Goal: Information Seeking & Learning: Learn about a topic

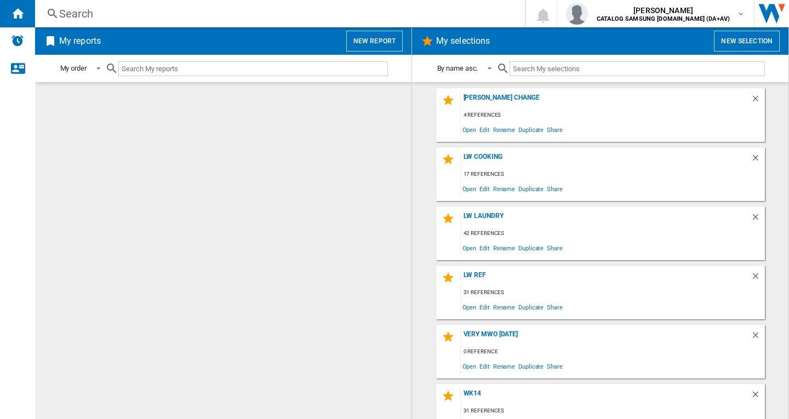
click at [78, 15] on div "Search" at bounding box center [277, 13] width 437 height 15
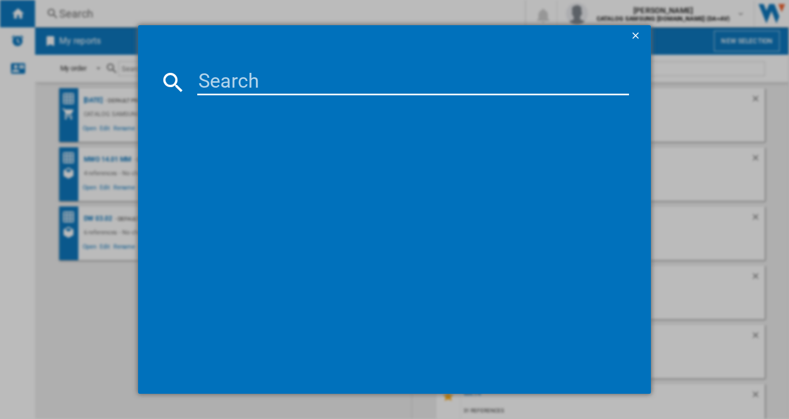
click at [201, 81] on input at bounding box center [413, 82] width 432 height 26
paste input "DV80CGC0B0AEEU"
type input "DV80CGC0B0AE"
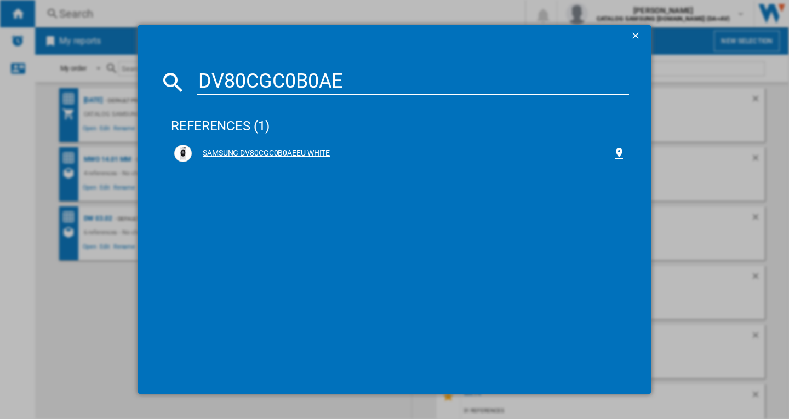
click at [251, 145] on div "SAMSUNG DV80CGC0B0AEEU WHITE" at bounding box center [400, 154] width 452 height 18
click at [294, 149] on div "SAMSUNG DV80CGC0B0AEEU WHITE" at bounding box center [402, 153] width 421 height 11
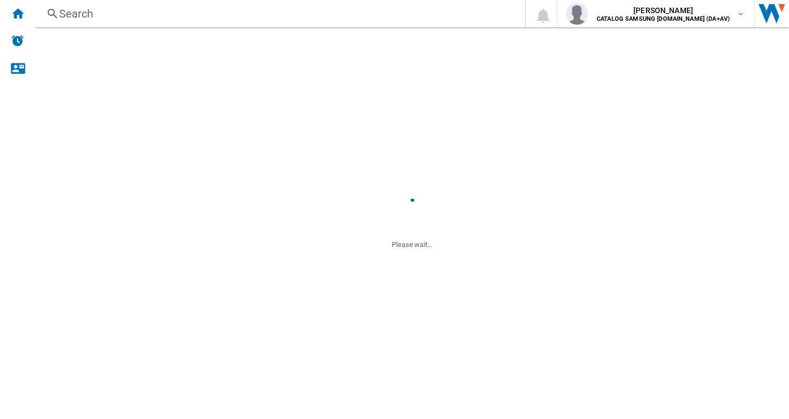
click at [293, 148] on div "MWO 14.01 MM - Default profile (9) 4 references - No characteristic - No brand …" at bounding box center [223, 174] width 329 height 54
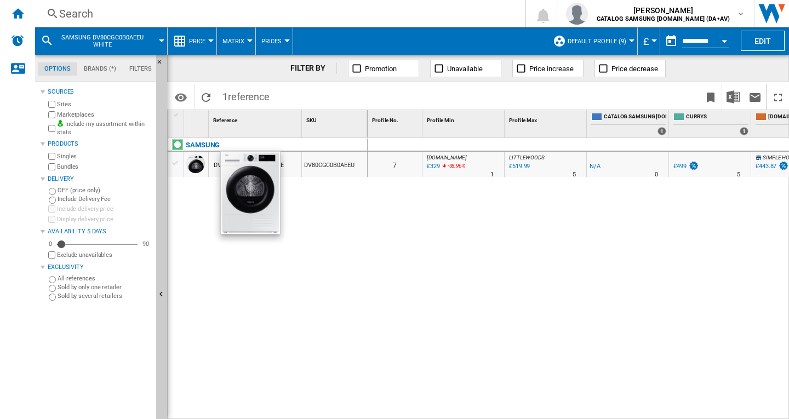
click at [193, 164] on div at bounding box center [195, 164] width 19 height 19
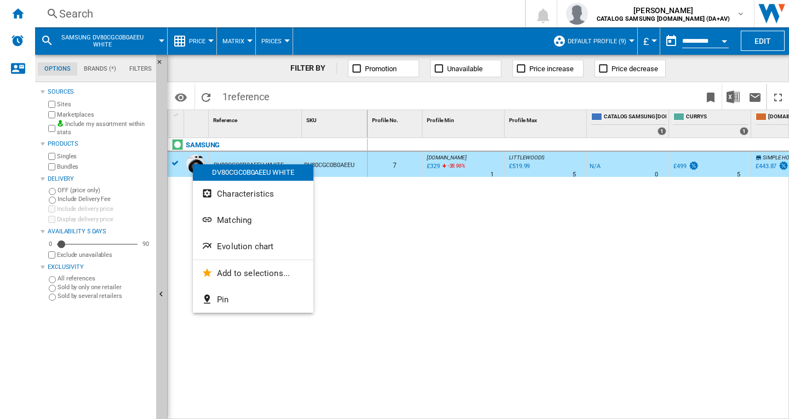
click at [250, 242] on button "Evolution chart" at bounding box center [253, 246] width 121 height 26
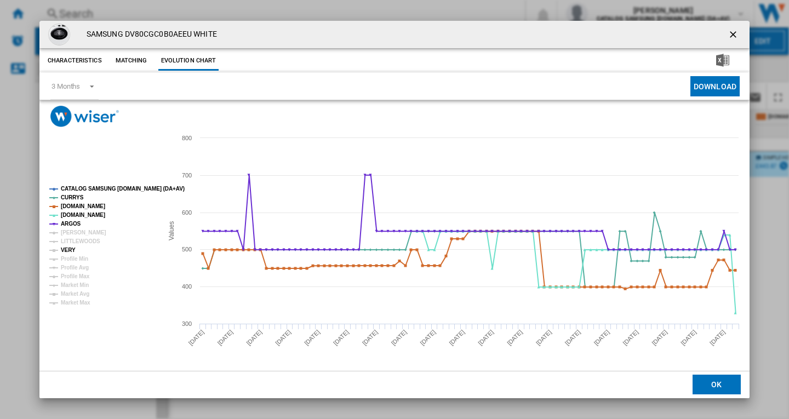
drag, startPoint x: 71, startPoint y: 246, endPoint x: 80, endPoint y: 246, distance: 8.8
click at [71, 247] on tspan "VERY" at bounding box center [68, 250] width 15 height 6
